Goal: Information Seeking & Learning: Learn about a topic

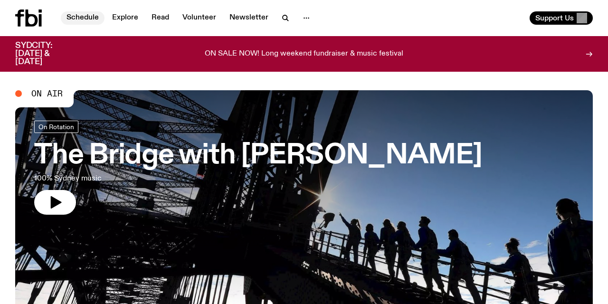
click at [83, 16] on link "Schedule" at bounding box center [83, 17] width 44 height 13
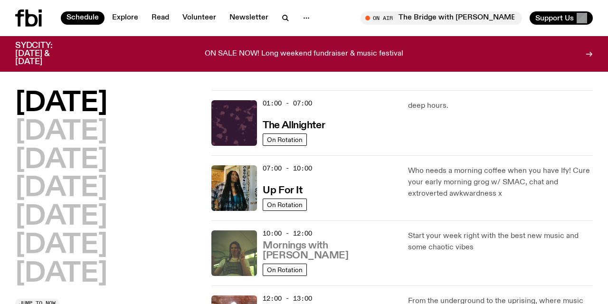
click at [339, 252] on h3 "Mornings with [PERSON_NAME]" at bounding box center [330, 251] width 134 height 20
click at [162, 260] on div "[DATE] [DATE] [DATE] [DATE] [DATE] [DATE] [DATE]" at bounding box center [107, 188] width 185 height 197
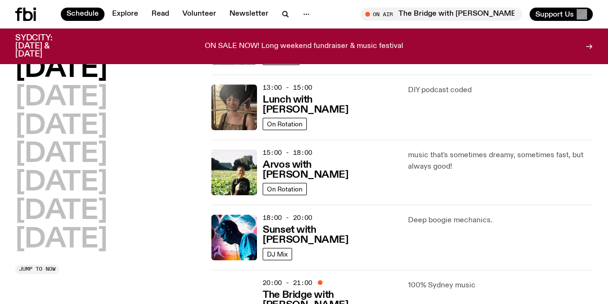
scroll to position [271, 0]
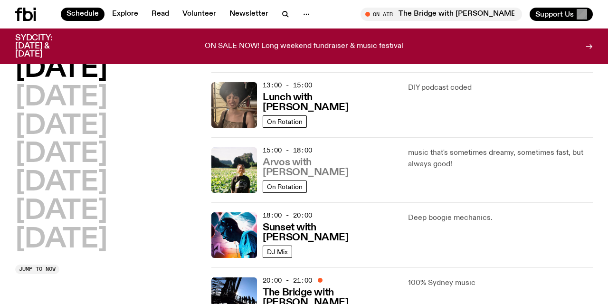
click at [315, 172] on h3 "Arvos with [PERSON_NAME]" at bounding box center [330, 168] width 134 height 20
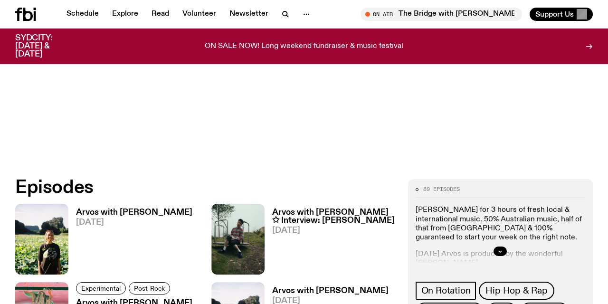
scroll to position [344, 0]
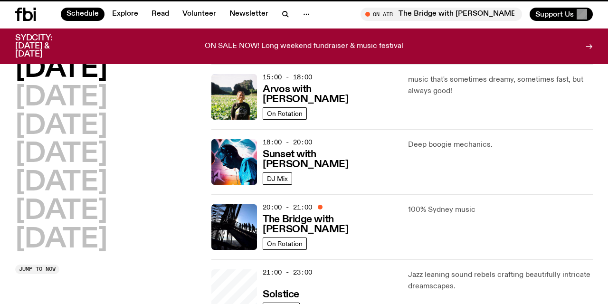
scroll to position [271, 0]
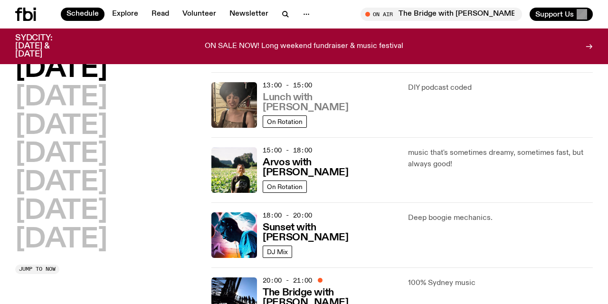
click at [311, 107] on h3 "Lunch with [PERSON_NAME]" at bounding box center [330, 103] width 134 height 20
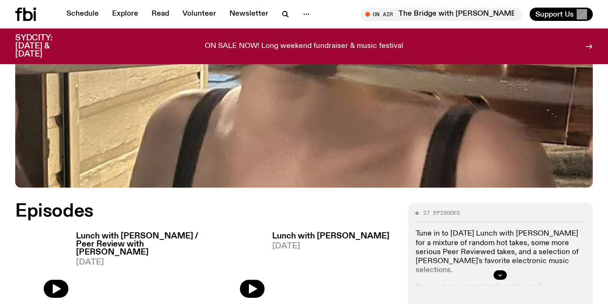
scroll to position [316, 0]
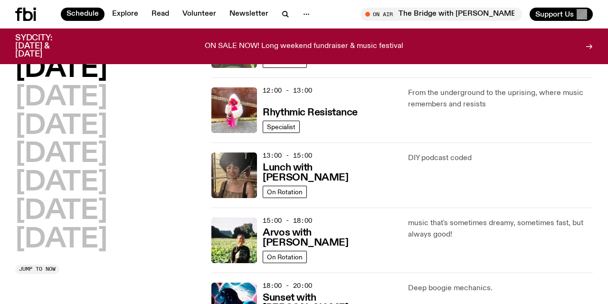
scroll to position [147, 0]
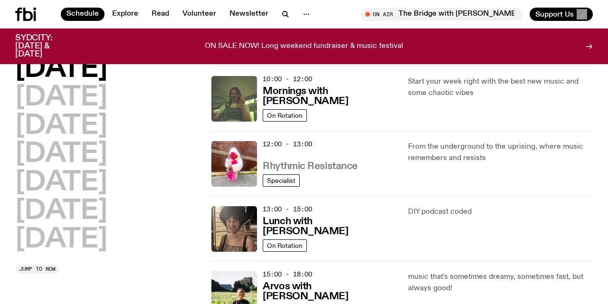
click at [314, 163] on h3 "Rhythmic Resistance" at bounding box center [310, 167] width 95 height 10
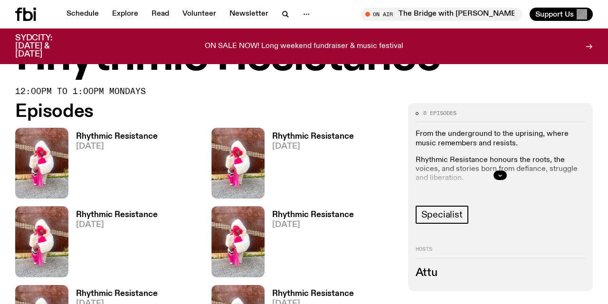
scroll to position [45, 0]
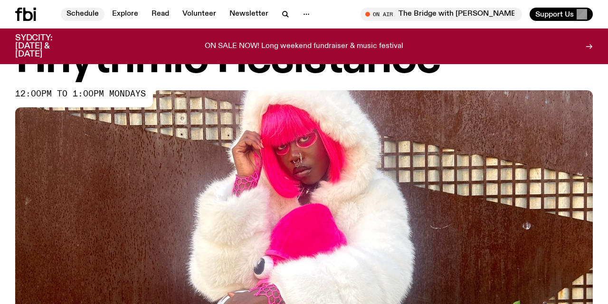
click at [85, 13] on link "Schedule" at bounding box center [83, 14] width 44 height 13
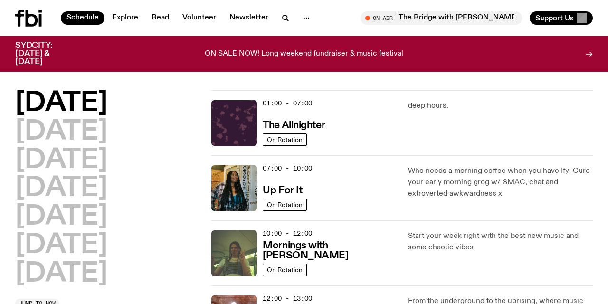
click at [173, 225] on div "[DATE] [DATE] [DATE] [DATE] [DATE] [DATE] [DATE]" at bounding box center [107, 188] width 185 height 197
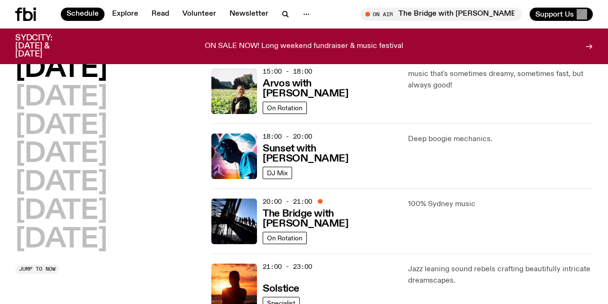
scroll to position [353, 0]
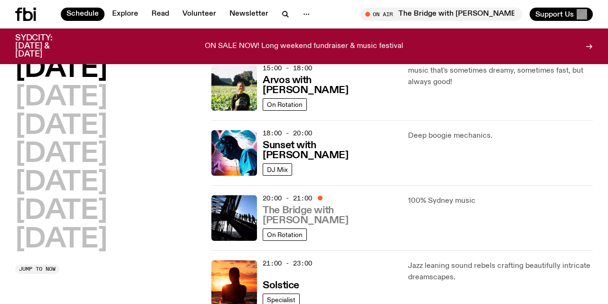
click at [299, 208] on h3 "The Bridge with [PERSON_NAME]" at bounding box center [330, 216] width 134 height 20
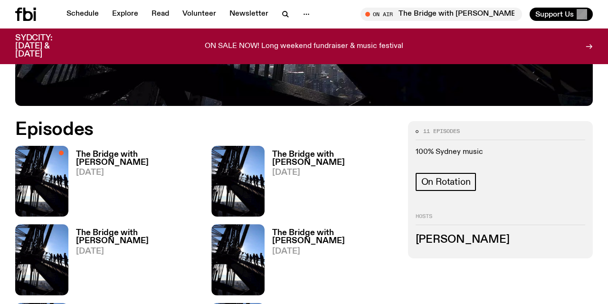
scroll to position [397, 0]
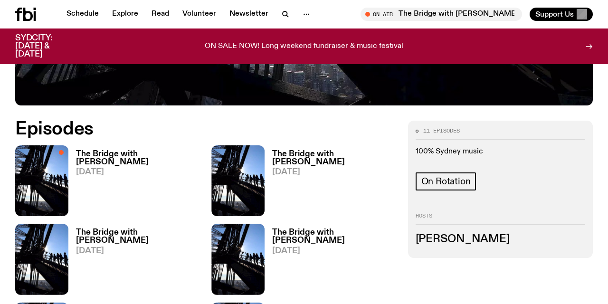
click at [126, 153] on h3 "The Bridge with [PERSON_NAME]" at bounding box center [138, 158] width 124 height 16
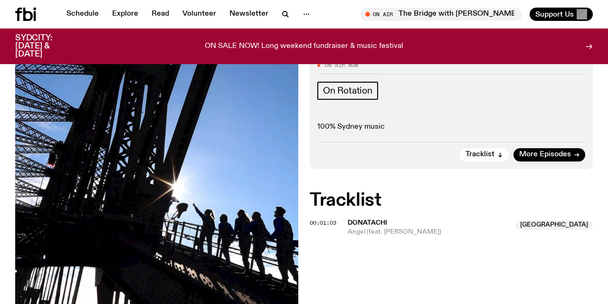
scroll to position [182, 0]
